Goal: Task Accomplishment & Management: Manage account settings

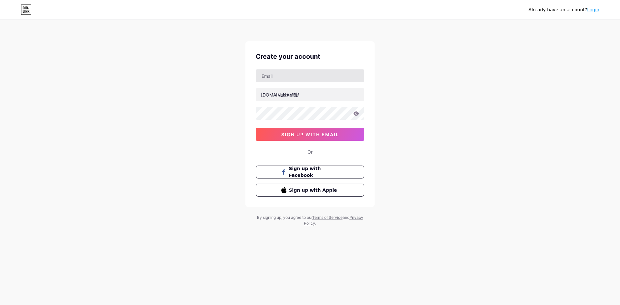
click at [307, 78] on input "text" at bounding box center [310, 75] width 108 height 13
type input "[EMAIL_ADDRESS][DOMAIN_NAME]"
click at [314, 91] on input "text" at bounding box center [310, 94] width 108 height 13
type input "fam68"
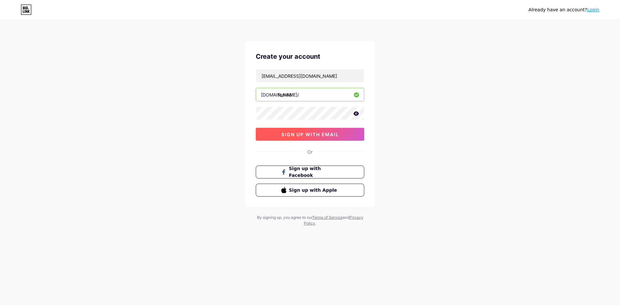
click at [314, 136] on span "sign up with email" at bounding box center [310, 134] width 58 height 5
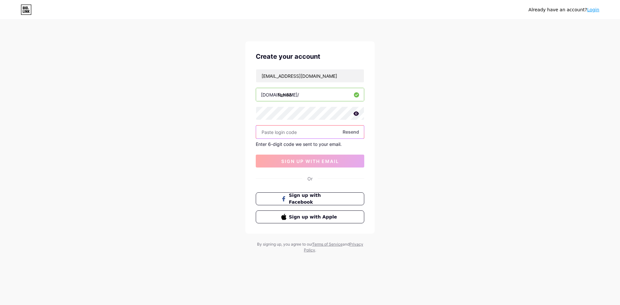
paste input "773896"
type input "773896"
click at [300, 157] on button "sign up with email" at bounding box center [310, 161] width 108 height 13
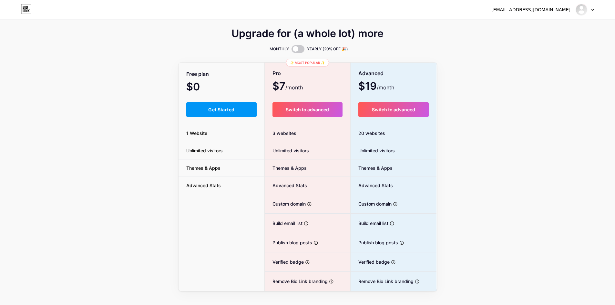
click at [195, 102] on div "Free plan $0 /month Get Started 1 Website Unlimited visitors Themes & Apps Adva…" at bounding box center [222, 177] width 86 height 228
click at [196, 105] on button "Get Started" at bounding box center [221, 109] width 71 height 15
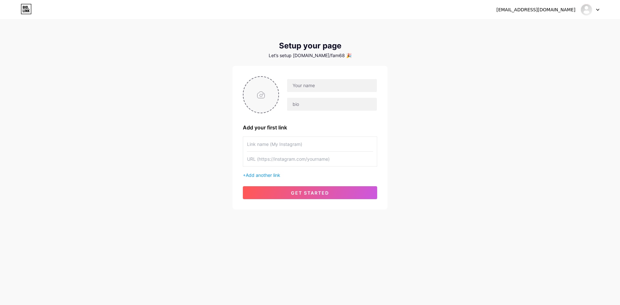
click at [257, 92] on input "file" at bounding box center [260, 95] width 35 height 36
type input "C:\fakepath\Desain_tanpa_judul__10_-removebg-preview.png"
click at [333, 160] on input "text" at bounding box center [310, 159] width 126 height 15
click at [270, 175] on span "Add another link" at bounding box center [263, 174] width 35 height 5
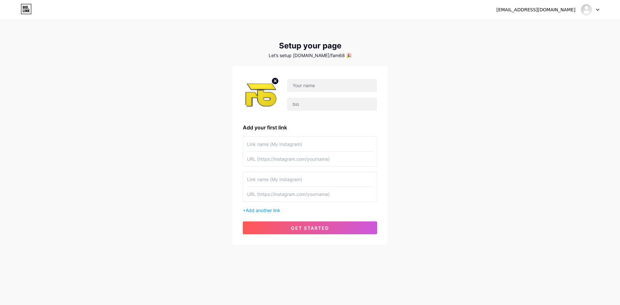
click at [289, 140] on input "text" at bounding box center [310, 144] width 126 height 15
type input "FAM68"
paste input "[URL][DOMAIN_NAME]"
type input "[URL][DOMAIN_NAME]"
click at [320, 87] on input "text" at bounding box center [332, 85] width 90 height 13
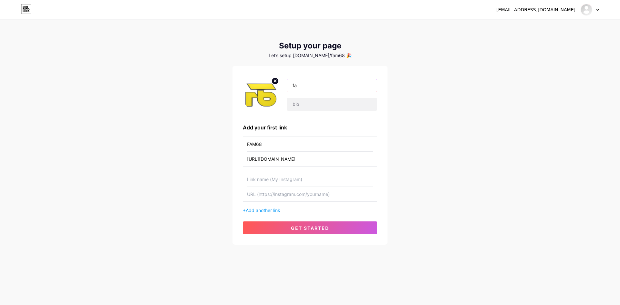
type input "f"
type input "FAM68"
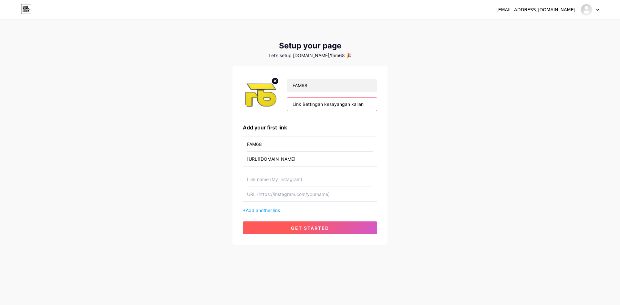
type input "Link Bettingan kesayangan kalian"
click at [288, 233] on button "get started" at bounding box center [310, 227] width 134 height 13
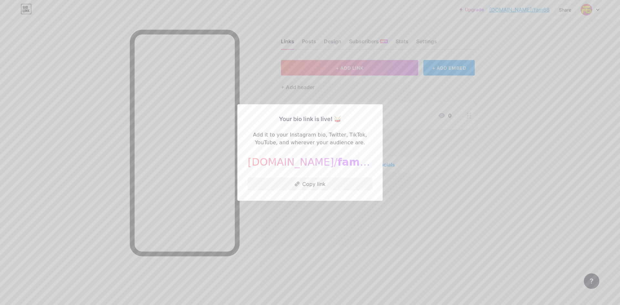
click at [454, 151] on div at bounding box center [310, 152] width 620 height 305
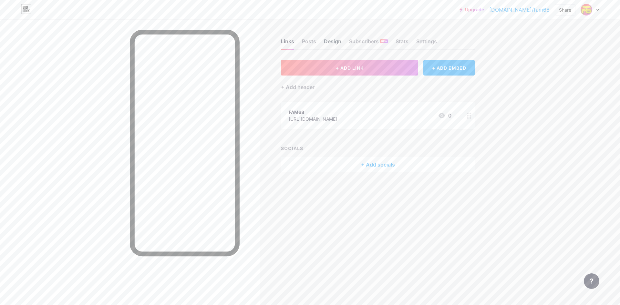
click at [332, 38] on div "Design" at bounding box center [332, 43] width 17 height 12
click at [311, 42] on div "Posts" at bounding box center [309, 43] width 14 height 12
click at [332, 44] on div "Design" at bounding box center [332, 43] width 17 height 12
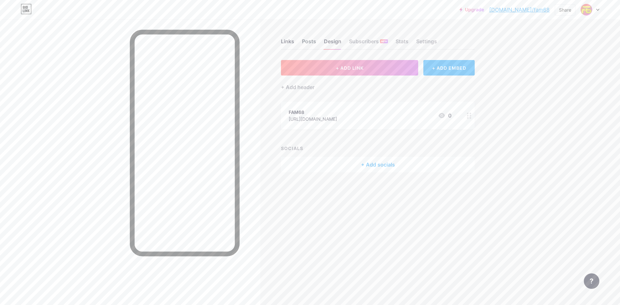
click at [310, 45] on div "Posts" at bounding box center [309, 43] width 14 height 12
click at [288, 43] on div "Links" at bounding box center [287, 43] width 13 height 12
click at [303, 42] on div "Posts" at bounding box center [309, 43] width 14 height 12
click at [306, 41] on div "Posts" at bounding box center [309, 43] width 14 height 12
click at [297, 38] on div "Links Posts Design Subscribers NEW Stats Settings" at bounding box center [378, 38] width 194 height 23
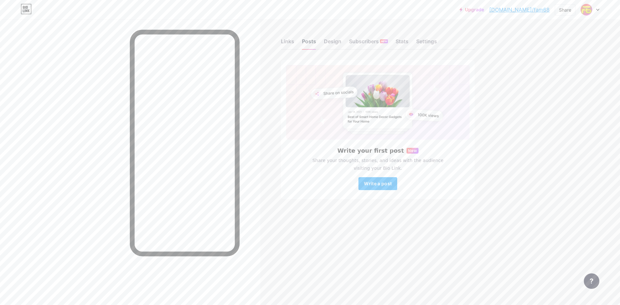
click at [311, 38] on div "Posts" at bounding box center [309, 43] width 14 height 12
click at [311, 39] on div "Posts" at bounding box center [309, 43] width 14 height 12
click at [381, 188] on button "Write a post" at bounding box center [377, 183] width 39 height 13
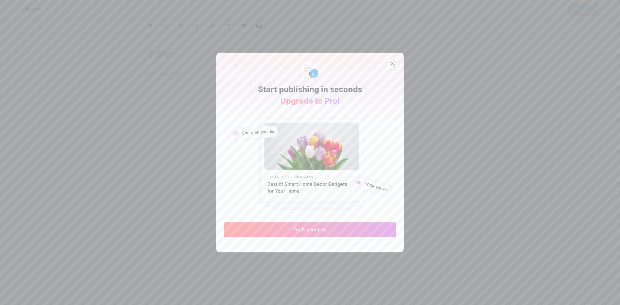
click at [393, 65] on div at bounding box center [393, 64] width 12 height 12
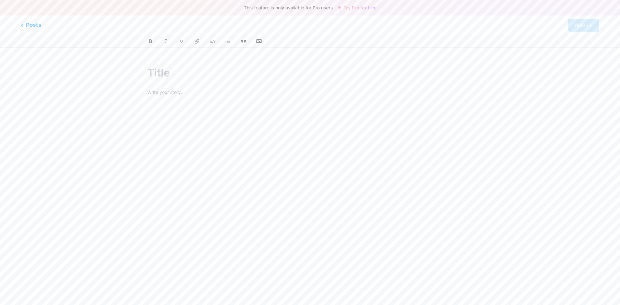
click at [192, 75] on input "text" at bounding box center [309, 72] width 325 height 15
type input "FAM68 L"
type input "fam"
type input "FAM68 Link"
type input "fam68-l"
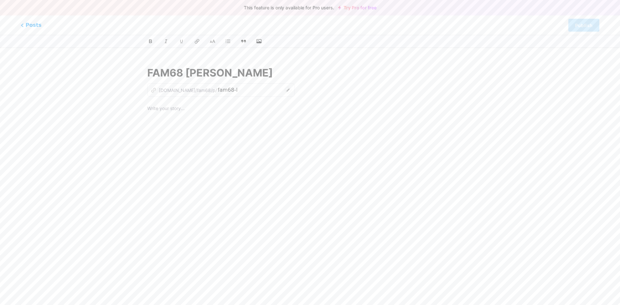
type input "FAM68 [PERSON_NAME]"
type input "fam68-link"
type input "FAM68"
type input "fam68"
type input "FAM68 Link Bettingan f"
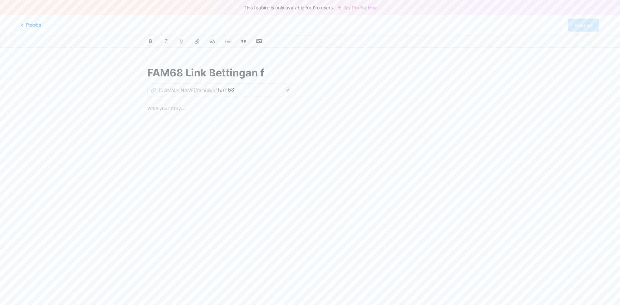
type input "fam68-link-bettingan"
type input "FAM68 Link Bettingan favor"
type input "fam68-link-bettingan-fac"
type input "FAM68 Link Bettingan favorit"
type input "fam68-link-bettingan-favor"
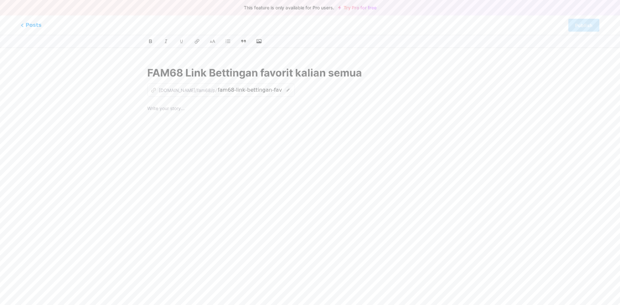
type input "FAM68 Link Bettingan favorit kalian semua"
type input "fam68-link-bettingan-favorit-kalian-semua"
click at [181, 106] on p at bounding box center [309, 109] width 325 height 9
click at [195, 112] on p at bounding box center [309, 109] width 325 height 9
click at [341, 161] on div "Fam68" at bounding box center [309, 185] width 325 height 161
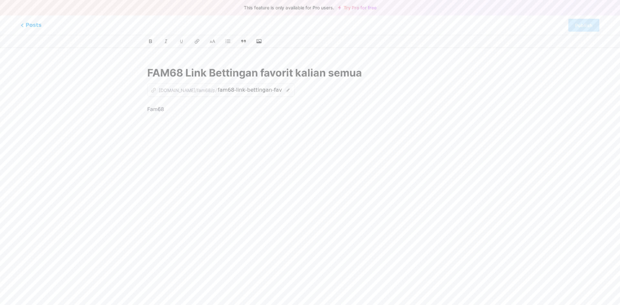
click at [229, 112] on p "Fam68" at bounding box center [309, 109] width 325 height 9
click at [286, 164] on div "Fam68" at bounding box center [309, 185] width 325 height 161
drag, startPoint x: 256, startPoint y: 38, endPoint x: 210, endPoint y: 113, distance: 88.1
click at [255, 42] on button "button" at bounding box center [259, 41] width 8 height 8
drag, startPoint x: 200, startPoint y: 113, endPoint x: 128, endPoint y: 113, distance: 73.0
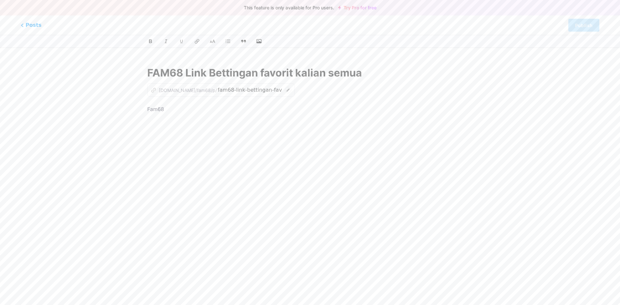
click at [128, 113] on div "FAM68 Link Bettingan favorit kalian semua z [DOMAIN_NAME]/fam68/p/ fam68-link-b…" at bounding box center [310, 166] width 372 height 219
click at [255, 42] on button "button" at bounding box center [259, 41] width 10 height 10
click at [263, 42] on button "button" at bounding box center [259, 41] width 10 height 10
click at [261, 40] on icon "button" at bounding box center [259, 41] width 6 height 6
click at [0, 0] on input "file" at bounding box center [0, 0] width 0 height 0
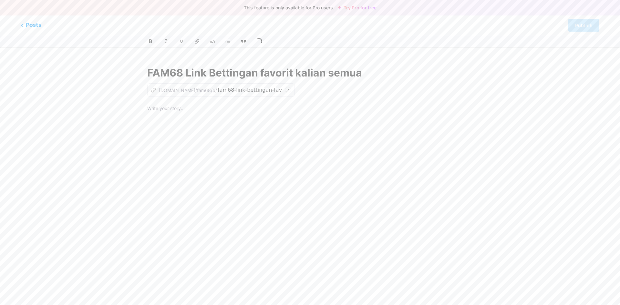
click at [257, 110] on p at bounding box center [309, 109] width 325 height 9
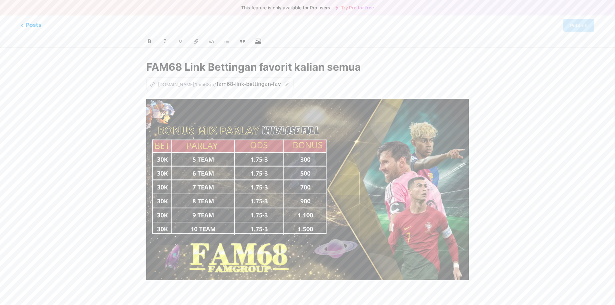
scroll to position [24, 0]
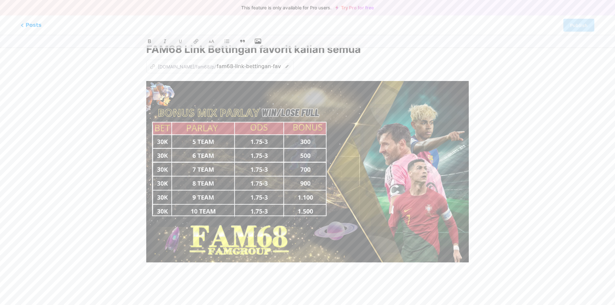
click at [340, 276] on p at bounding box center [307, 274] width 322 height 9
click at [340, 278] on p at bounding box center [307, 274] width 322 height 9
click at [379, 41] on div at bounding box center [307, 41] width 352 height 8
click at [214, 283] on div at bounding box center [307, 182] width 322 height 203
click at [300, 279] on p "Sebuah LInk Betting dengan bonus mix Parlay" at bounding box center [307, 274] width 322 height 9
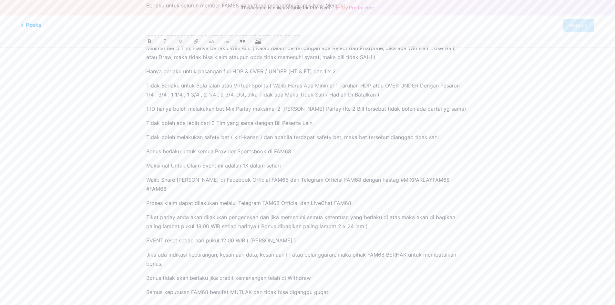
scroll to position [540, 0]
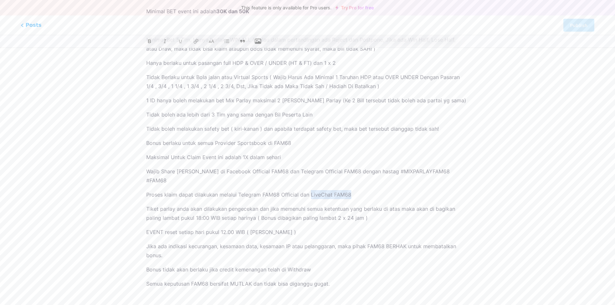
drag, startPoint x: 309, startPoint y: 187, endPoint x: 349, endPoint y: 188, distance: 40.0
click at [349, 190] on p "Proses klaim dapat dilakukan melalui Telegram FAM68 Official dan LiveChat FAM68" at bounding box center [307, 194] width 322 height 9
click at [371, 180] on ol "Berlaku untuk seluruh member FAM68 yang tidak mengambil Bonus New Member Minima…" at bounding box center [307, 141] width 322 height 296
drag, startPoint x: 351, startPoint y: 187, endPoint x: 309, endPoint y: 186, distance: 41.3
click at [309, 190] on p "Proses klaim dapat dilakukan melalui Telegram FAM68 Official dan LiveChat FAM68" at bounding box center [307, 194] width 322 height 9
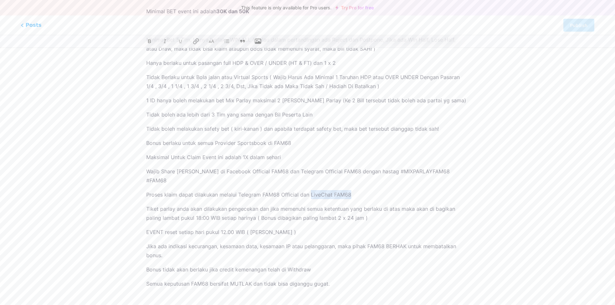
click at [195, 40] on icon at bounding box center [195, 41] width 5 height 6
drag, startPoint x: 212, startPoint y: 172, endPoint x: 273, endPoint y: 149, distance: 65.0
click at [272, 172] on p "Wajib Share [PERSON_NAME] di Facebook Official FAM68 dan Telegram Official FAM6…" at bounding box center [307, 176] width 322 height 18
click at [197, 43] on icon at bounding box center [196, 41] width 6 height 6
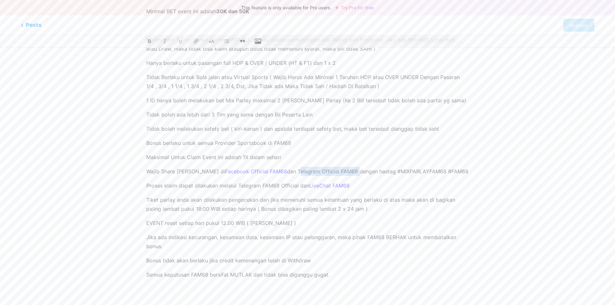
drag, startPoint x: 286, startPoint y: 171, endPoint x: 343, endPoint y: 172, distance: 57.8
click at [343, 172] on p "Wajib Share [PERSON_NAME] di Facebook Official FAM68 dan Telegram Official FAM6…" at bounding box center [307, 171] width 322 height 9
click at [196, 40] on icon at bounding box center [195, 41] width 5 height 6
click at [378, 134] on ol "Berlaku untuk seluruh member FAM68 yang tidak mengambil Bonus New Member Minima…" at bounding box center [307, 136] width 322 height 287
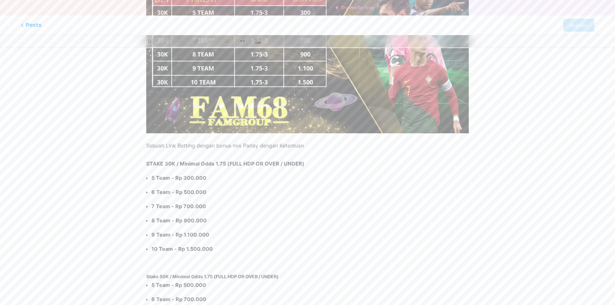
scroll to position [0, 0]
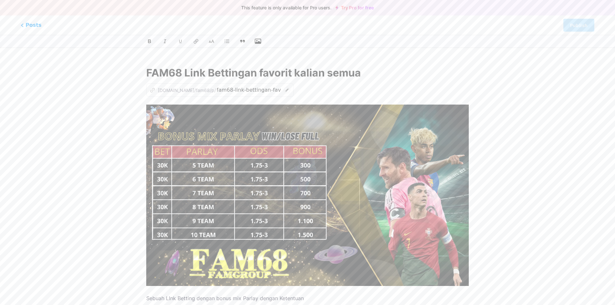
click at [364, 172] on img at bounding box center [307, 195] width 322 height 181
click at [254, 150] on img at bounding box center [307, 195] width 322 height 181
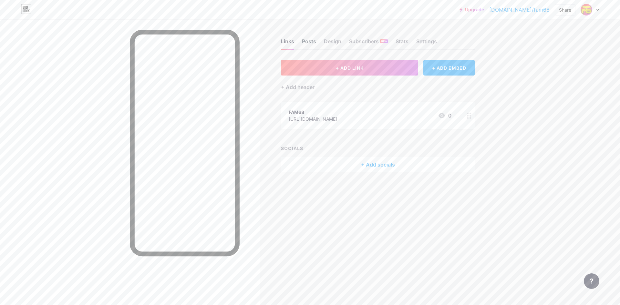
click at [312, 42] on div "Posts" at bounding box center [309, 43] width 14 height 12
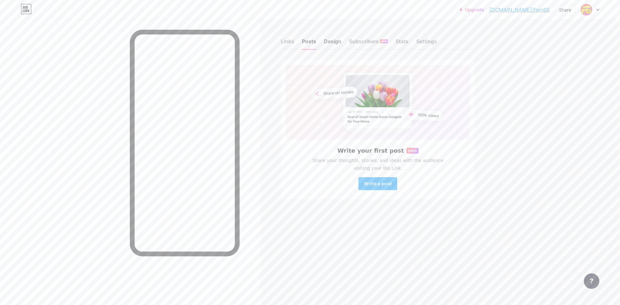
click at [329, 42] on div "Design" at bounding box center [332, 43] width 17 height 12
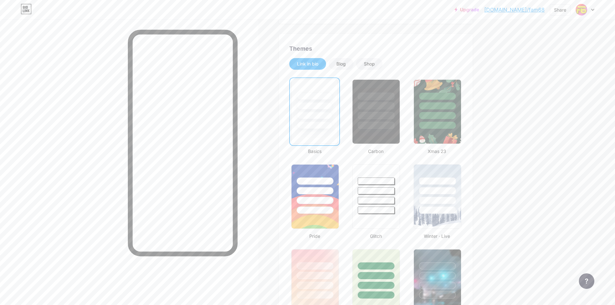
scroll to position [129, 0]
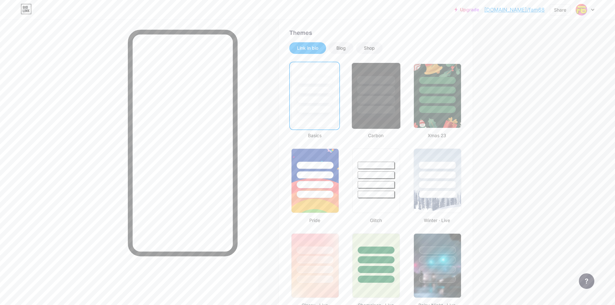
click at [389, 97] on div at bounding box center [376, 99] width 38 height 7
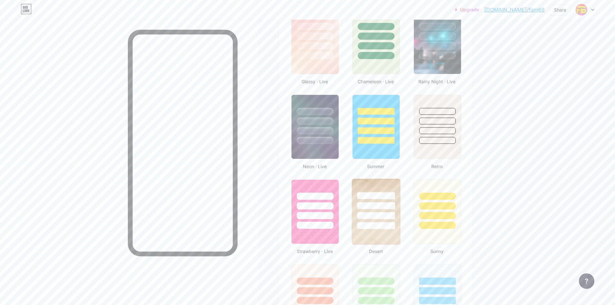
scroll to position [452, 0]
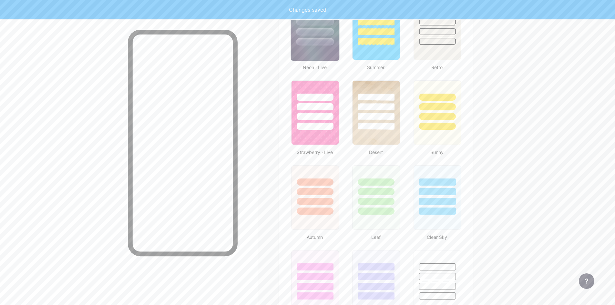
click at [318, 37] on div at bounding box center [315, 20] width 48 height 51
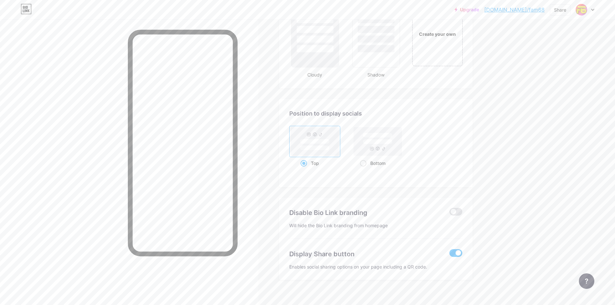
scroll to position [792, 0]
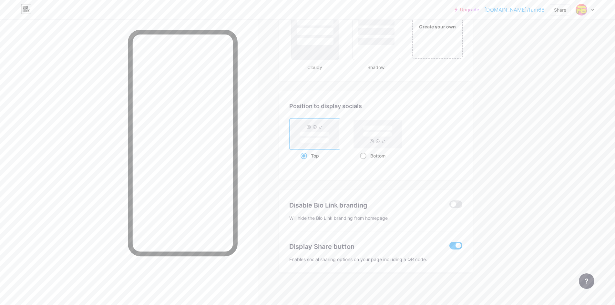
click at [373, 157] on div "Bottom" at bounding box center [378, 156] width 36 height 12
click at [364, 162] on input "Bottom" at bounding box center [362, 164] width 4 height 4
radio input "true"
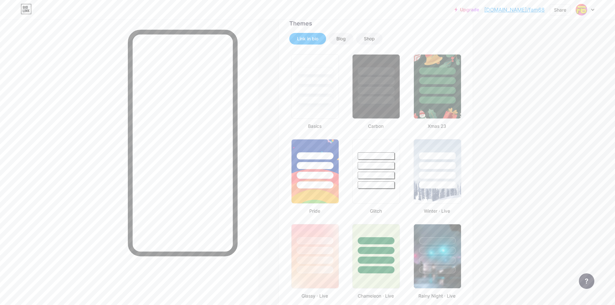
scroll to position [0, 0]
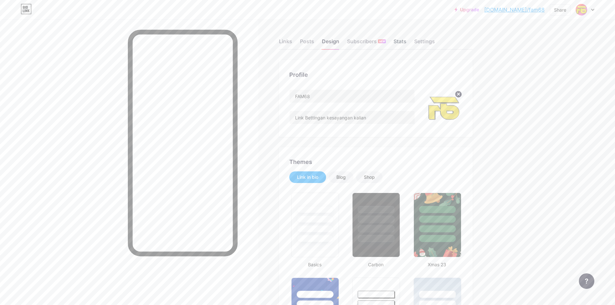
click at [403, 42] on div "Stats" at bounding box center [400, 43] width 13 height 12
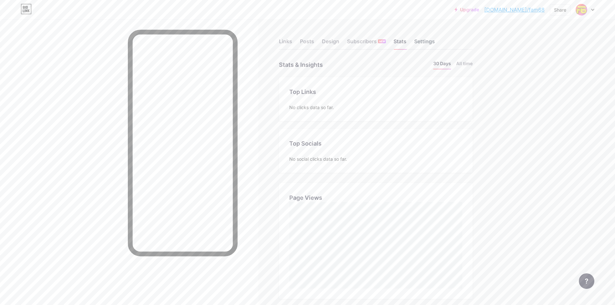
scroll to position [305, 615]
drag, startPoint x: 430, startPoint y: 43, endPoint x: 401, endPoint y: 107, distance: 71.0
click at [406, 101] on div "Links Posts Design Subscribers NEW Stats Settings Stats & Insights Page Stats 3…" at bounding box center [250, 226] width 500 height 415
drag, startPoint x: 424, startPoint y: 43, endPoint x: 397, endPoint y: 45, distance: 26.8
click at [424, 43] on div "Settings" at bounding box center [424, 43] width 21 height 12
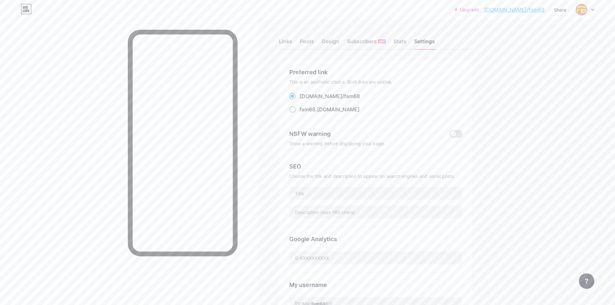
click at [329, 109] on div "fam68 .[DOMAIN_NAME]" at bounding box center [330, 110] width 60 height 8
click at [304, 113] on input "fam68 .[DOMAIN_NAME]" at bounding box center [302, 115] width 4 height 4
radio input "true"
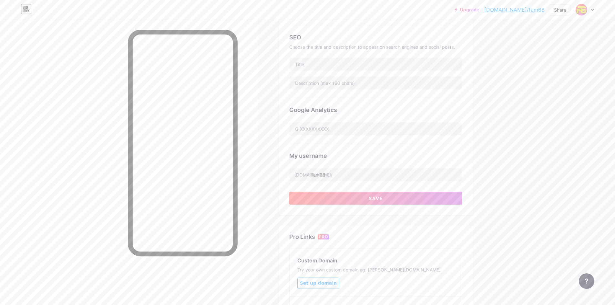
scroll to position [65, 0]
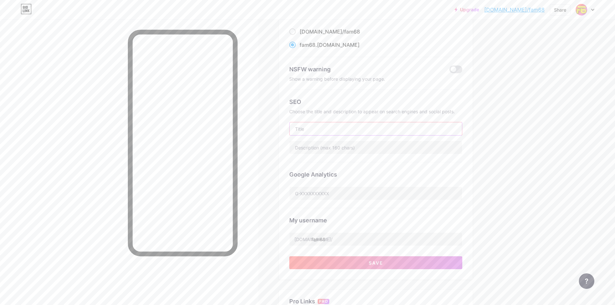
click at [361, 127] on input "text" at bounding box center [376, 128] width 172 height 13
type input "FAM68 : Link Betting Kesayangan Kalian"
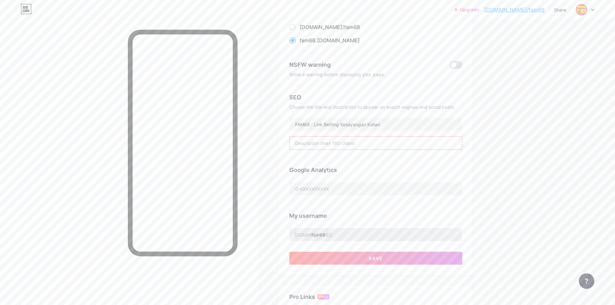
scroll to position [129, 0]
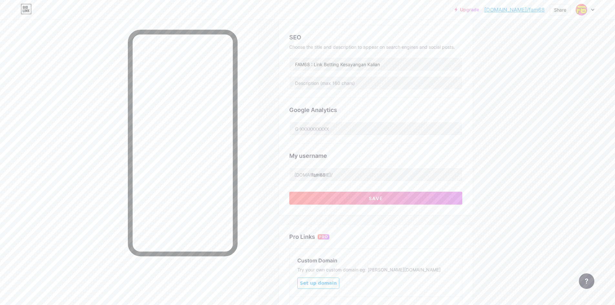
click at [338, 135] on div "Google Analytics" at bounding box center [375, 121] width 173 height 46
click at [339, 129] on input "text" at bounding box center [376, 128] width 172 height 13
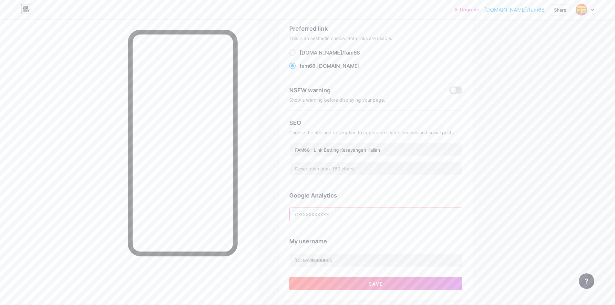
scroll to position [0, 0]
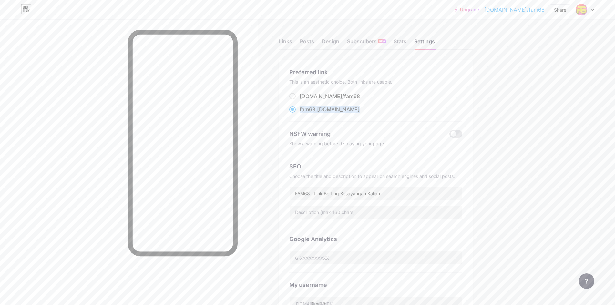
drag, startPoint x: 341, startPoint y: 108, endPoint x: 350, endPoint y: 98, distance: 13.9
click at [303, 110] on div "fam68 .[DOMAIN_NAME]" at bounding box center [375, 110] width 173 height 8
copy label "am68 .[DOMAIN_NAME]"
click at [379, 208] on input "text" at bounding box center [376, 212] width 172 height 13
paste input "Drw-DT54UdyfLD7ZqiIebs2T5Em_soraAlSFEscchH"
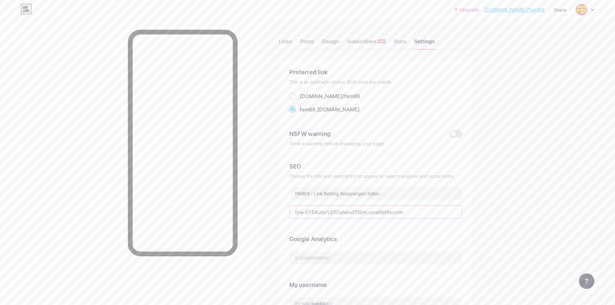
scroll to position [65, 0]
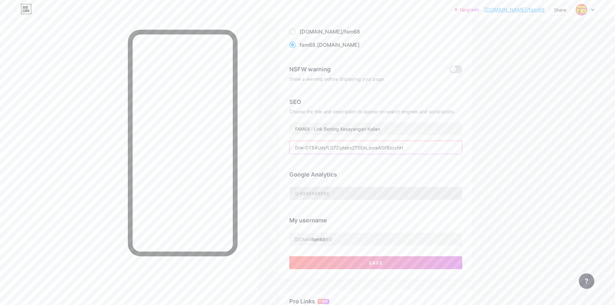
type input "Drw-DT54UdyfLD7ZqiIebs2T5Em_soraAlSFEscchH"
click at [333, 195] on input "text" at bounding box center [376, 193] width 172 height 13
click at [337, 196] on input "text" at bounding box center [376, 193] width 172 height 13
paste input "Drw-DT54UdyfLD7ZqiIebs2T5Em_soraAlSFEscchH"
type input "Drw-DT54UdyfLD7ZqiIebs2T5Em_soraAlSFEscchH"
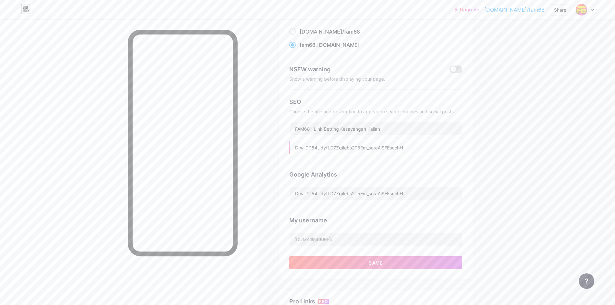
drag, startPoint x: 425, startPoint y: 150, endPoint x: 240, endPoint y: 153, distance: 184.4
click at [240, 153] on div "Links Posts Design Subscribers NEW Stats Settings Preferred link This is an aes…" at bounding box center [250, 199] width 500 height 529
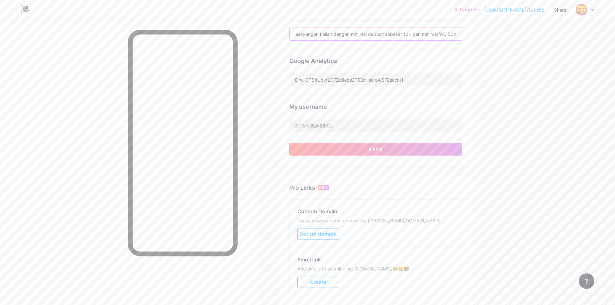
scroll to position [194, 0]
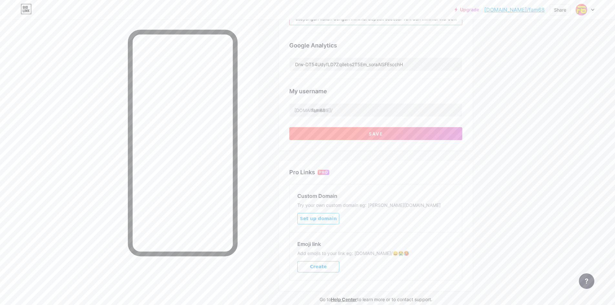
type input "FAM68 sebuah link betting kesayangan kalian dengan minimal deposit sebesar 10K …"
click at [382, 132] on span "Save" at bounding box center [376, 133] width 15 height 5
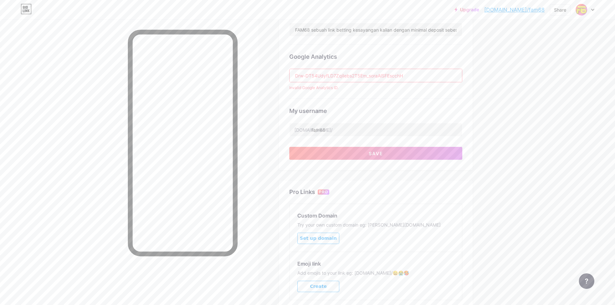
scroll to position [167, 0]
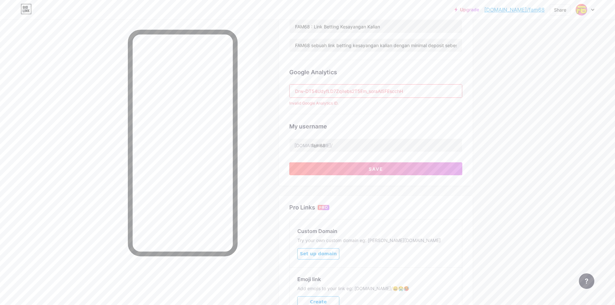
click at [421, 87] on input "Drw-DT54UdyfLD7ZqiIebs2T5Em_soraAlSFEscchH" at bounding box center [376, 91] width 172 height 13
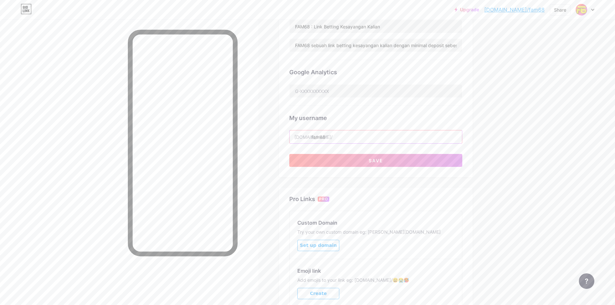
drag, startPoint x: 332, startPoint y: 134, endPoint x: 288, endPoint y: 138, distance: 44.0
click at [288, 138] on div "Preferred link This is an aesthetic choice. Both links are usable. [DOMAIN_NAME…" at bounding box center [376, 35] width 194 height 284
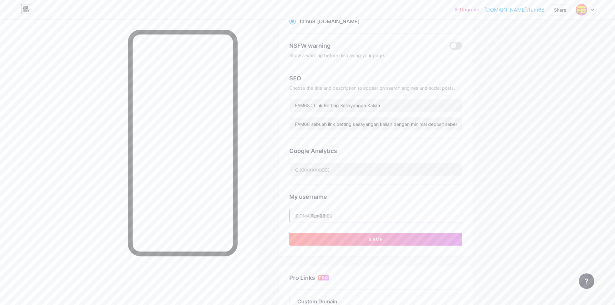
scroll to position [38, 0]
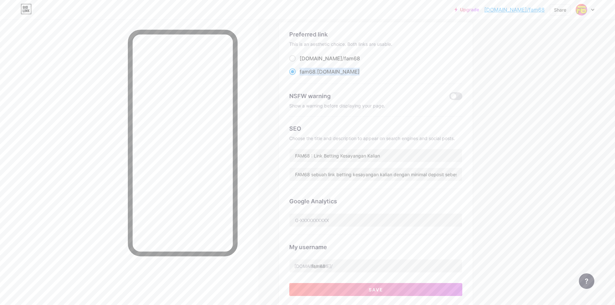
drag, startPoint x: 342, startPoint y: 71, endPoint x: 302, endPoint y: 74, distance: 39.8
click at [302, 74] on div "fam68 .[DOMAIN_NAME]" at bounding box center [375, 72] width 173 height 8
copy label "fam68 .[DOMAIN_NAME]"
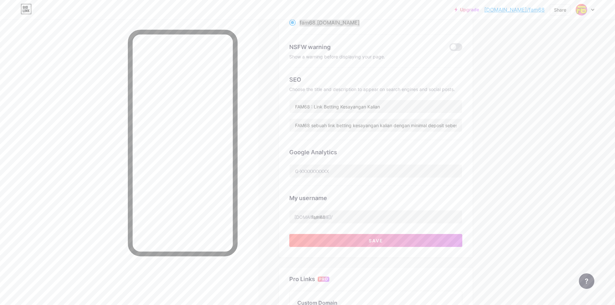
scroll to position [102, 0]
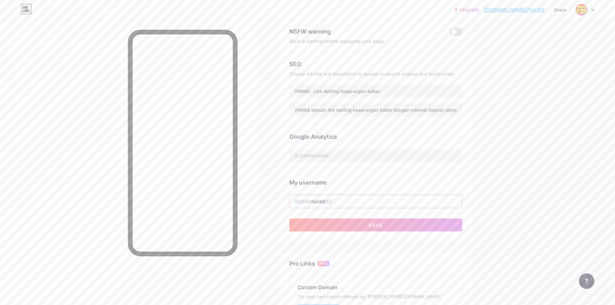
click at [353, 199] on input "fam68" at bounding box center [376, 201] width 172 height 13
click at [360, 159] on input "text" at bounding box center [376, 155] width 172 height 13
paste input "G-F8PQXZT8C7"
type input "G-F8PQXZT8C7"
click at [381, 222] on span "Save" at bounding box center [376, 224] width 15 height 5
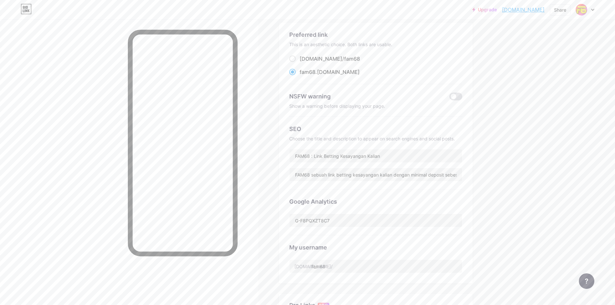
scroll to position [0, 0]
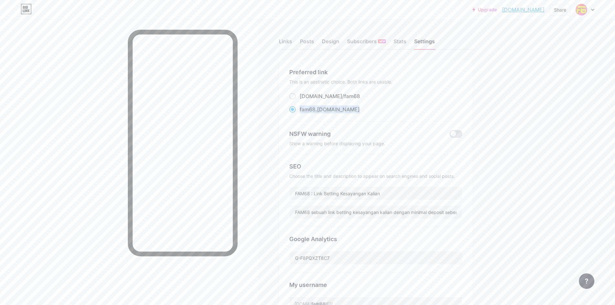
drag, startPoint x: 335, startPoint y: 111, endPoint x: 302, endPoint y: 110, distance: 32.9
click at [302, 110] on div "fam68 .[DOMAIN_NAME]" at bounding box center [375, 110] width 173 height 8
copy label "fam68 .[DOMAIN_NAME]"
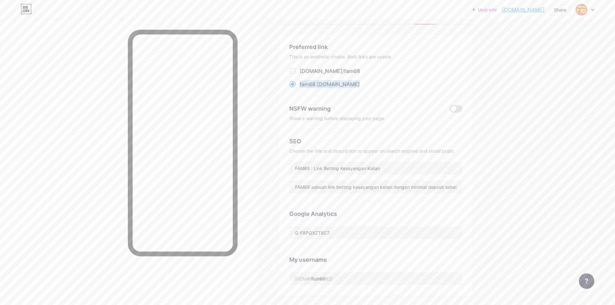
scroll to position [194, 0]
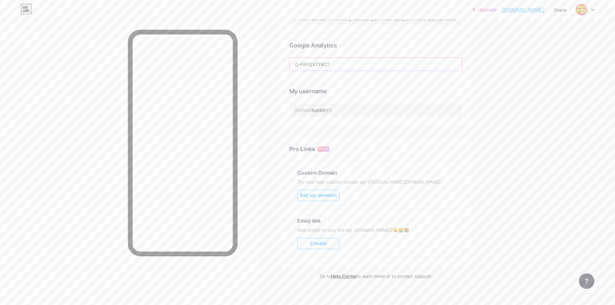
click at [361, 63] on input "G-F8PQXZT8C7" at bounding box center [376, 64] width 172 height 13
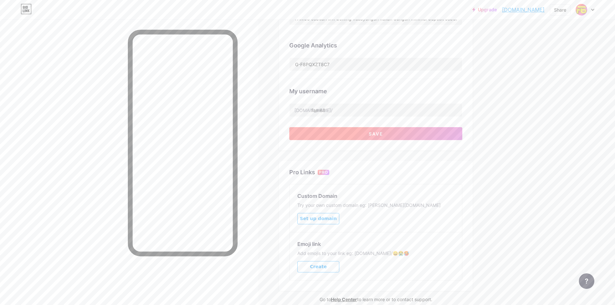
click at [407, 136] on button "Save" at bounding box center [375, 133] width 173 height 13
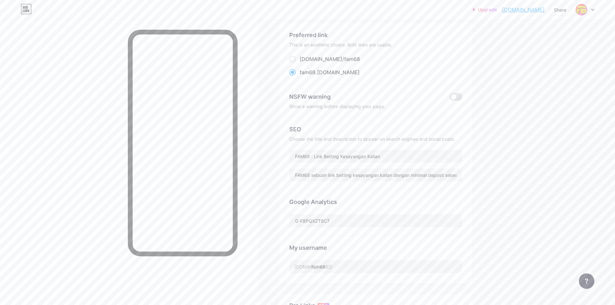
scroll to position [6, 0]
